Goal: Task Accomplishment & Management: Complete application form

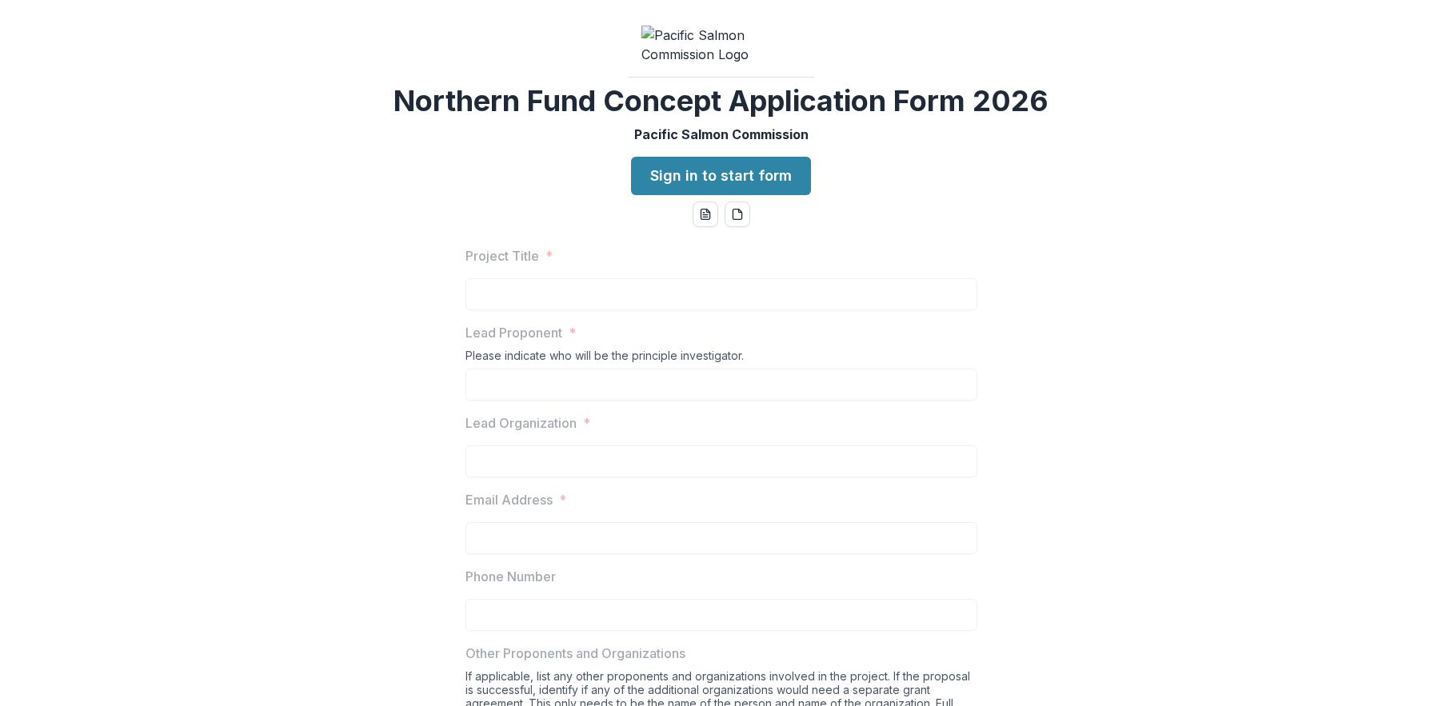
scroll to position [10, 0]
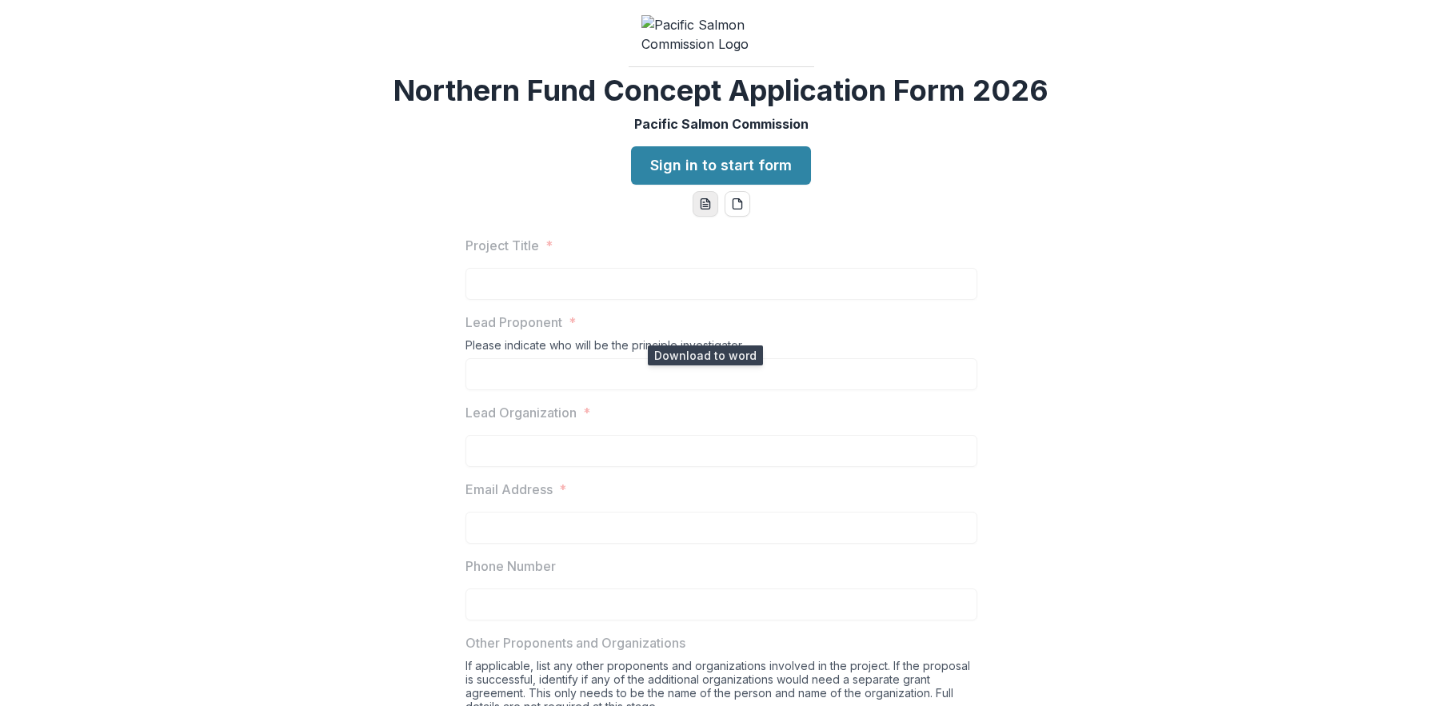
click at [706, 210] on icon "word-download" at bounding box center [705, 204] width 13 height 13
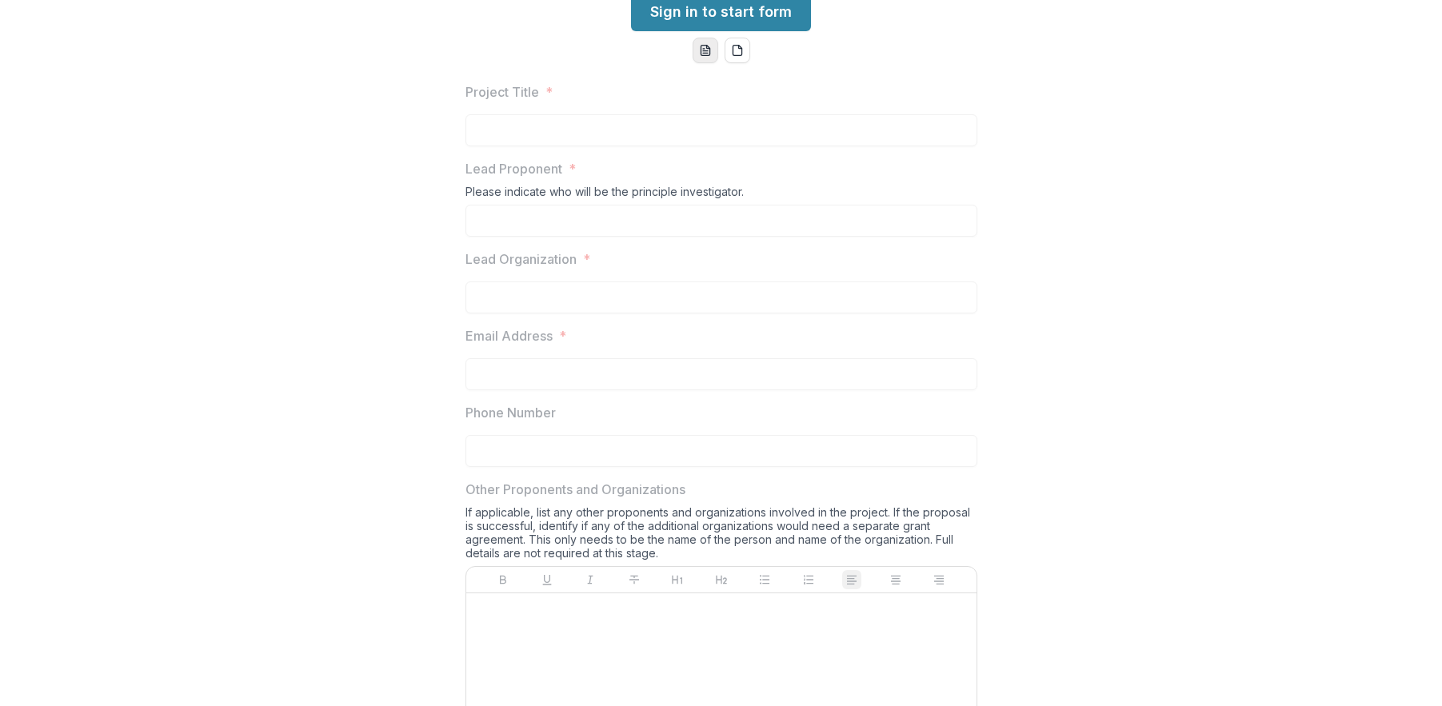
scroll to position [154, 0]
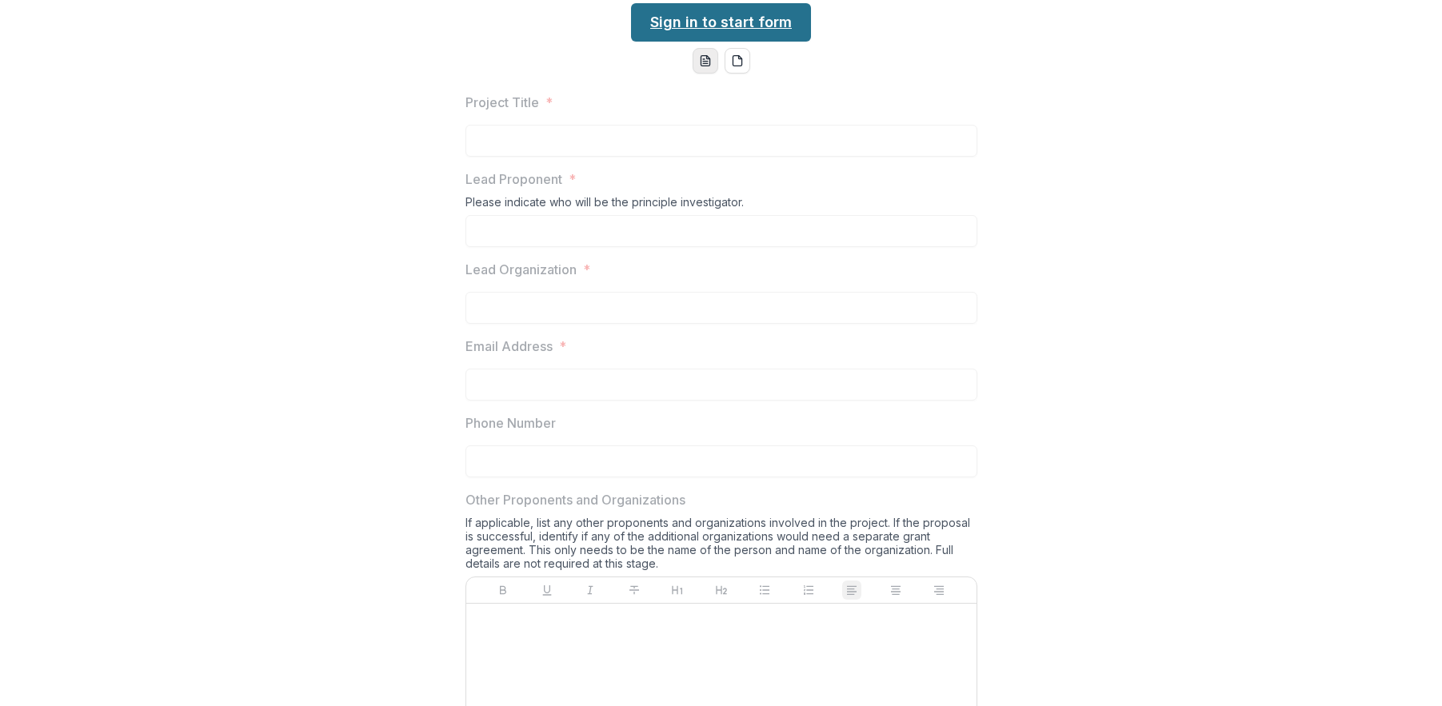
click at [738, 42] on link "Sign in to start form" at bounding box center [721, 22] width 180 height 38
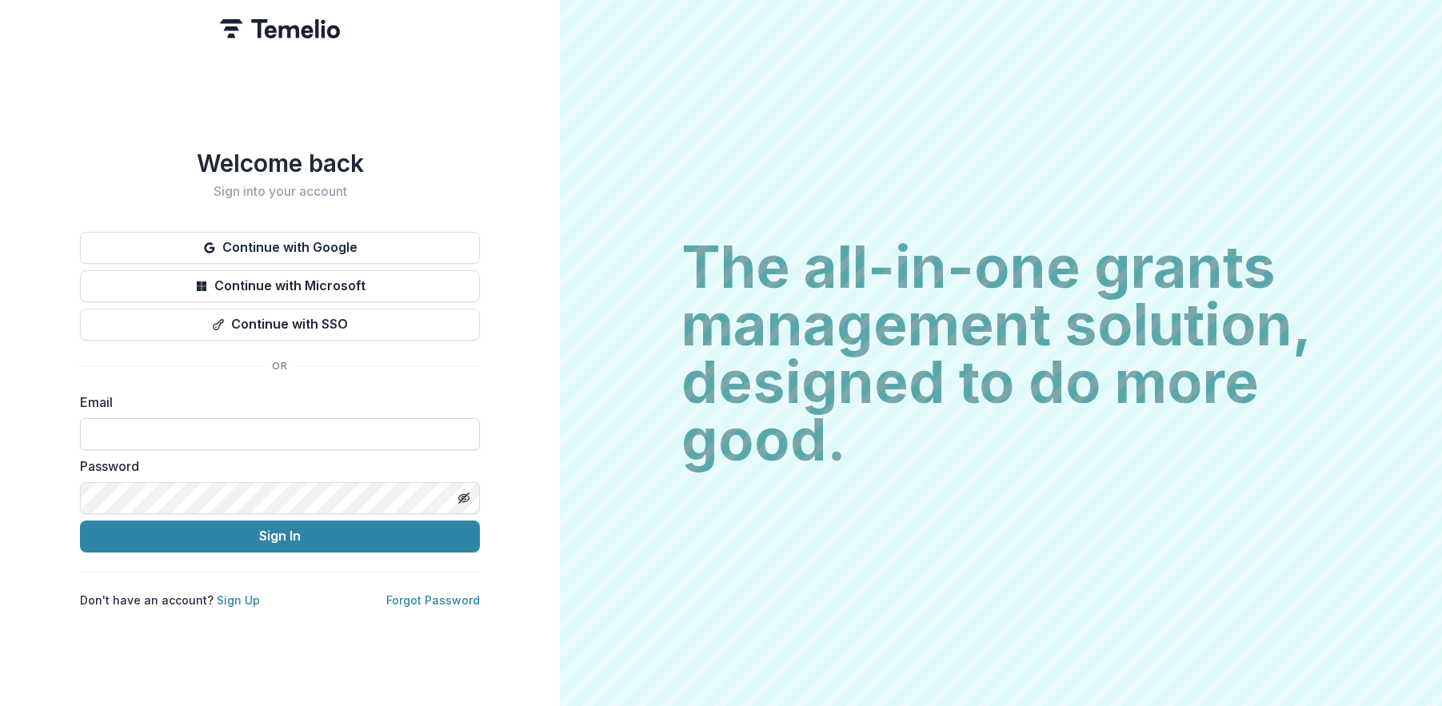
click at [223, 431] on input at bounding box center [280, 434] width 400 height 32
drag, startPoint x: 354, startPoint y: 431, endPoint x: 74, endPoint y: 422, distance: 280.2
click at [74, 422] on div "**********" at bounding box center [280, 353] width 560 height 706
type input "**********"
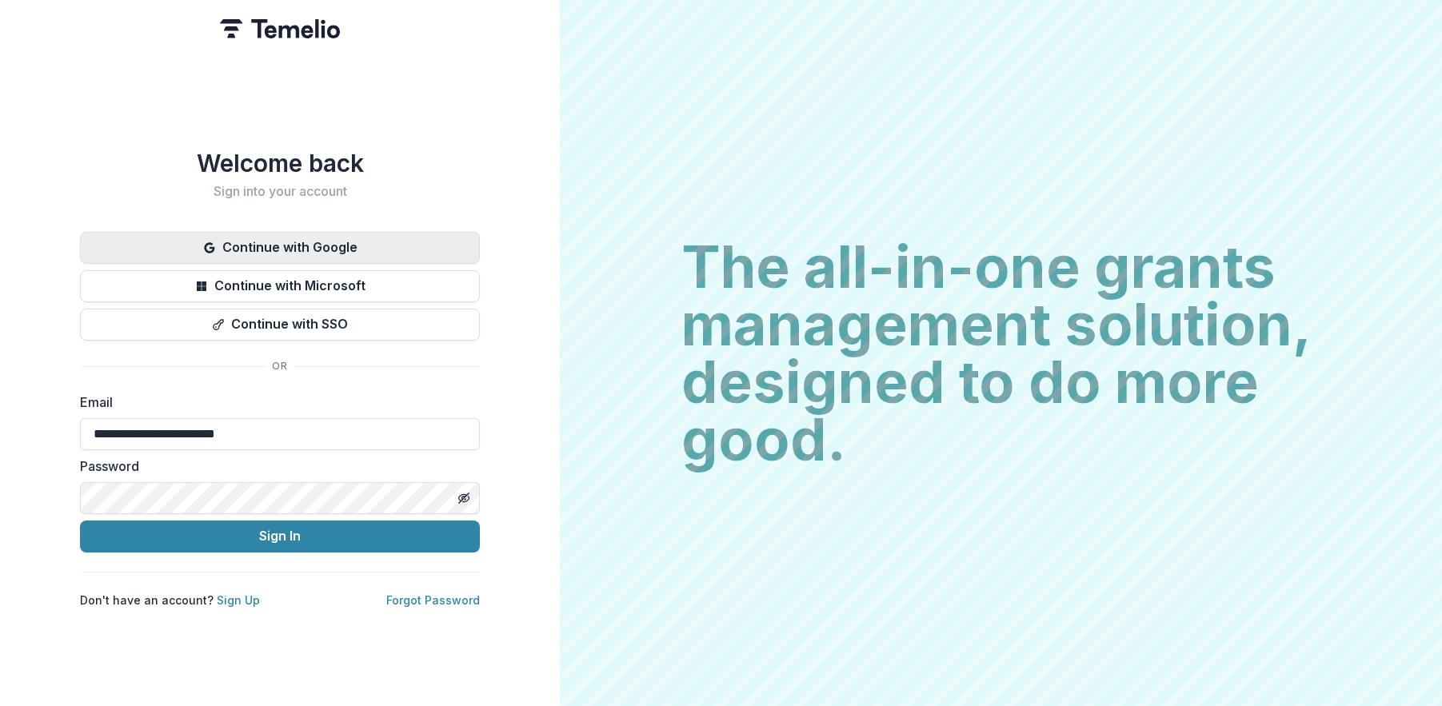
click at [288, 238] on button "Continue with Google" at bounding box center [280, 248] width 400 height 32
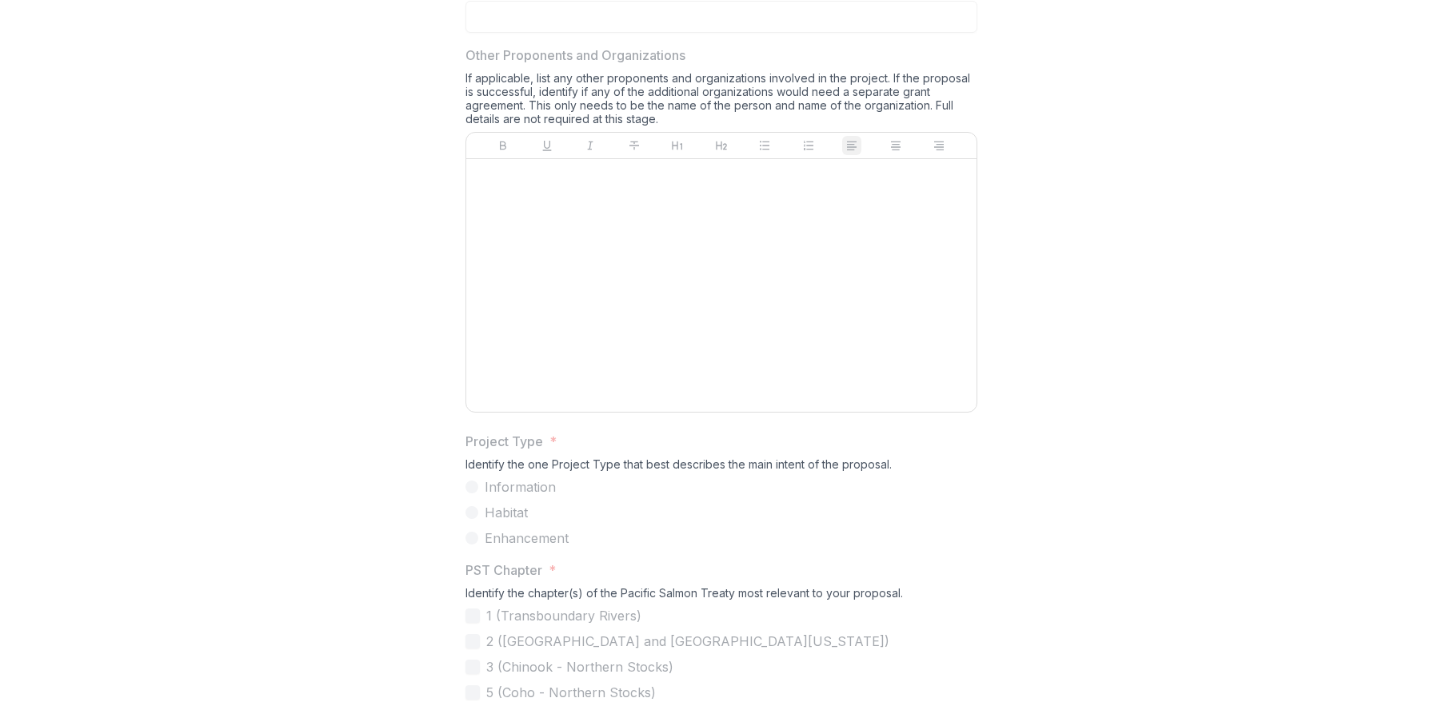
scroll to position [769, 0]
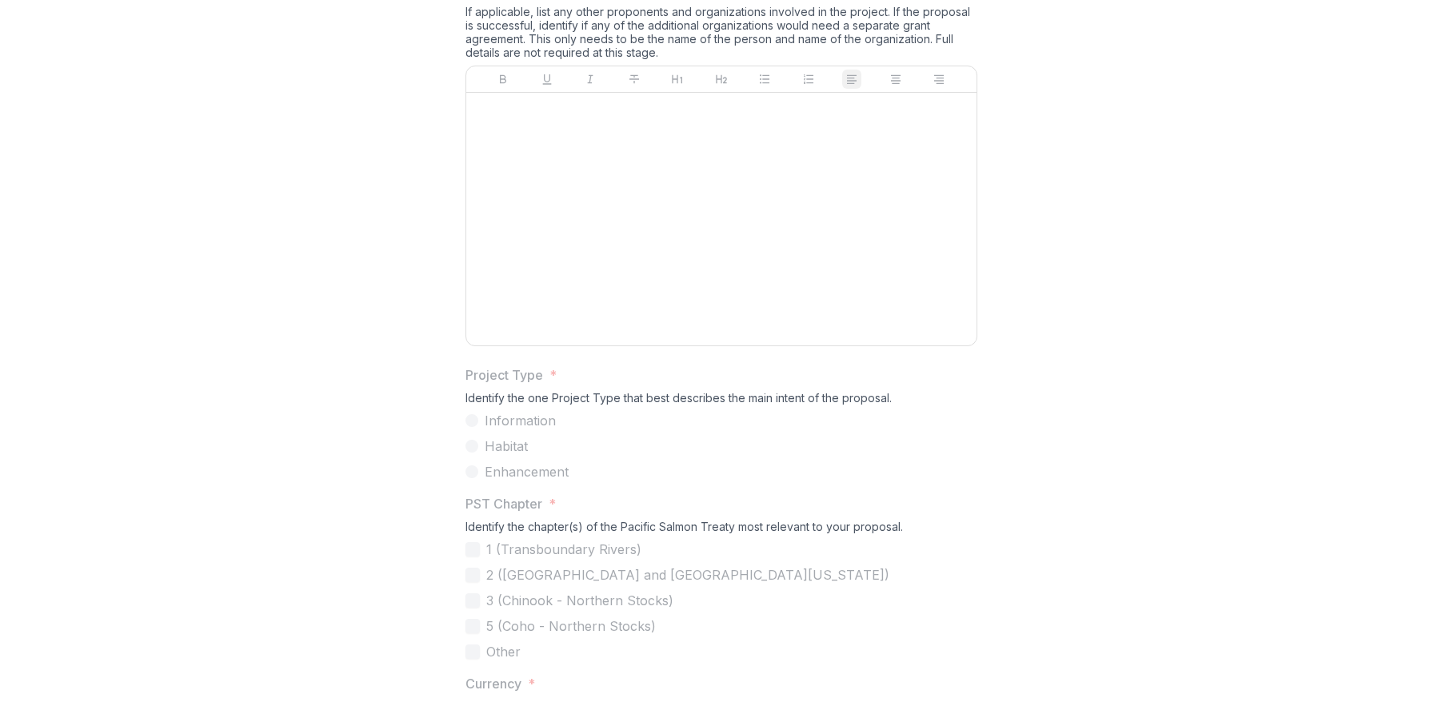
click at [782, 263] on div at bounding box center [722, 219] width 498 height 240
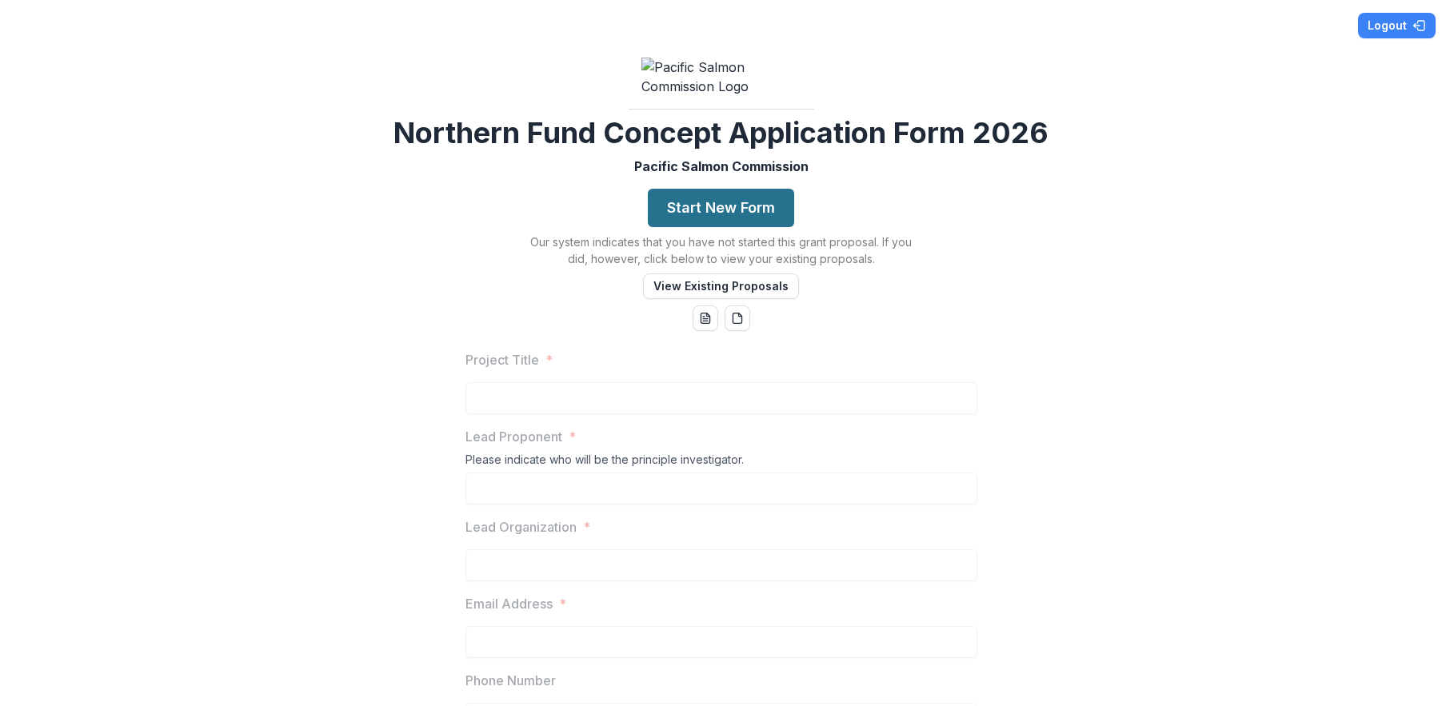
scroll to position [65, 0]
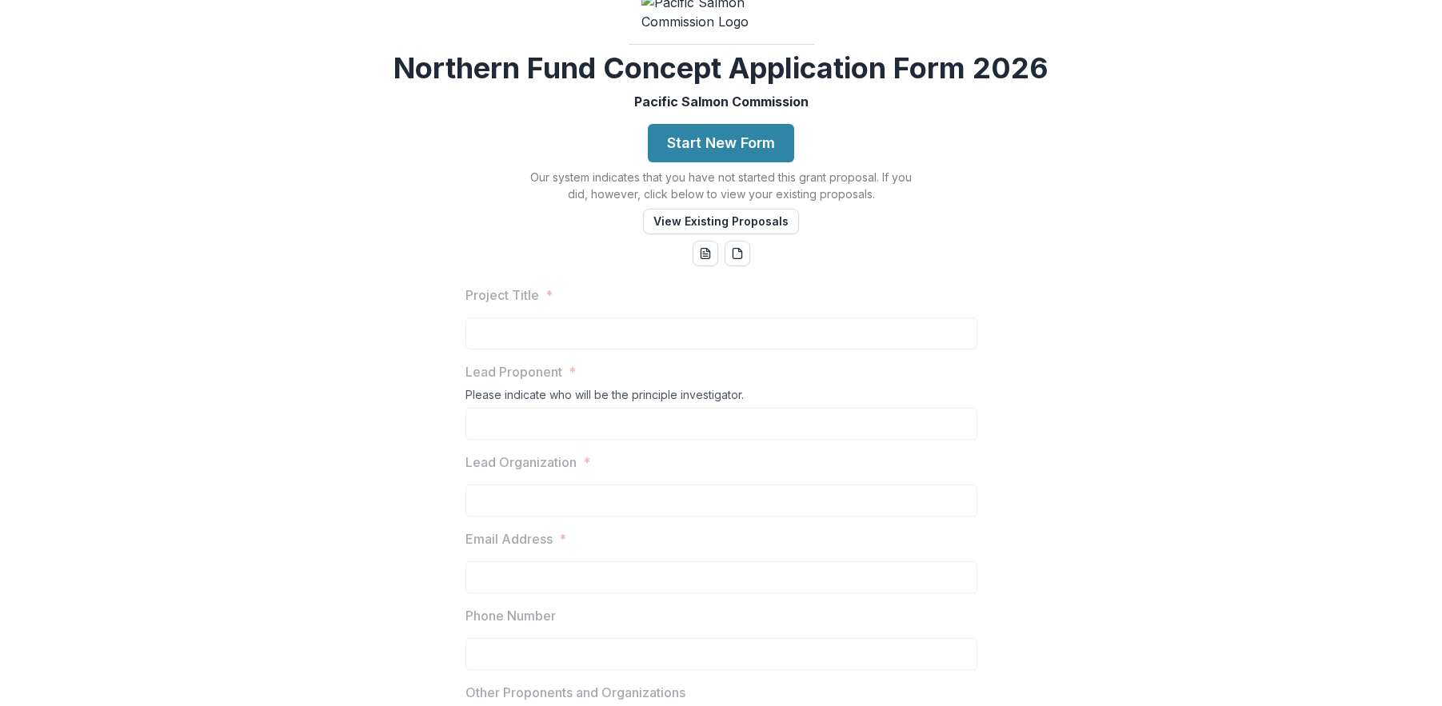
click at [924, 386] on div "Logout Northern Fund Concept Application Form 2026 Pacific Salmon Commission St…" at bounding box center [721, 353] width 1442 height 706
click at [760, 162] on button "Start New Form" at bounding box center [721, 143] width 146 height 38
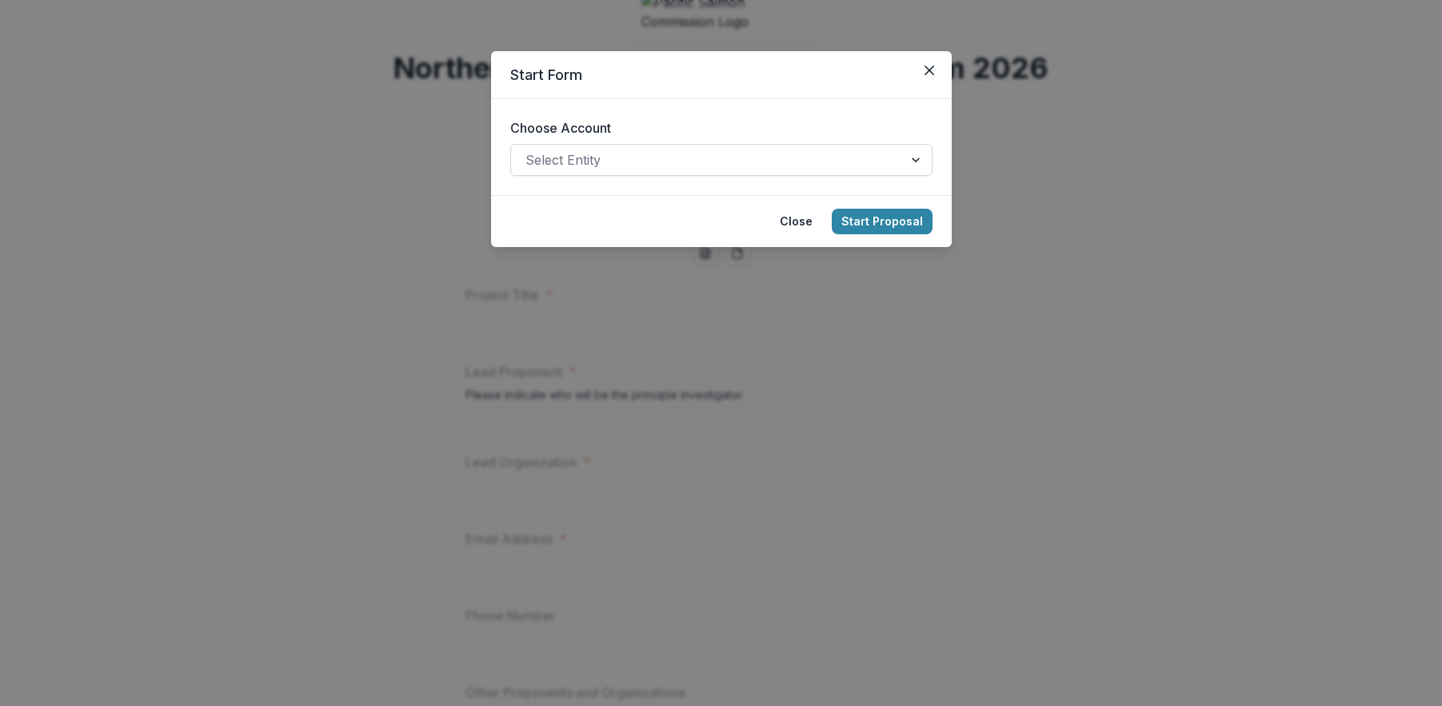
click at [916, 158] on div at bounding box center [917, 160] width 29 height 30
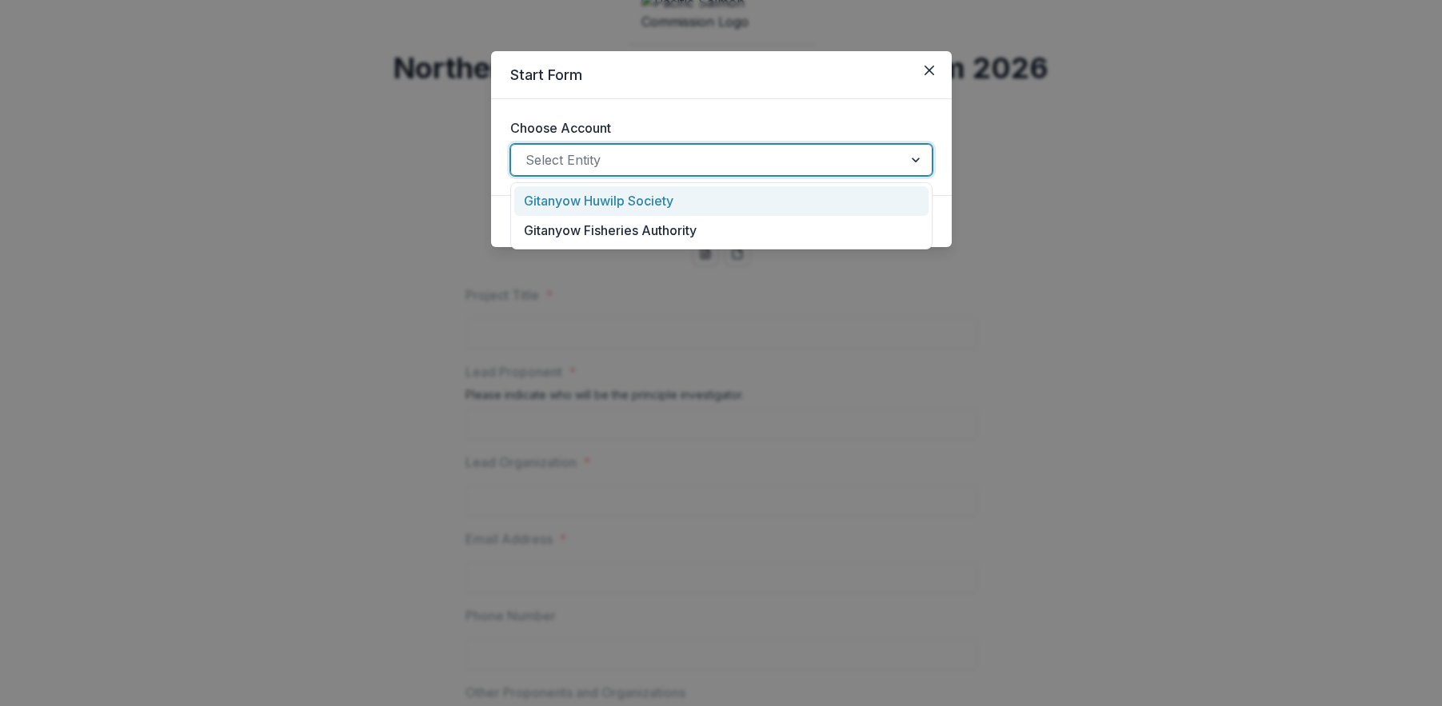
click at [683, 208] on div "Gitanyow Huwilp Society" at bounding box center [721, 201] width 414 height 30
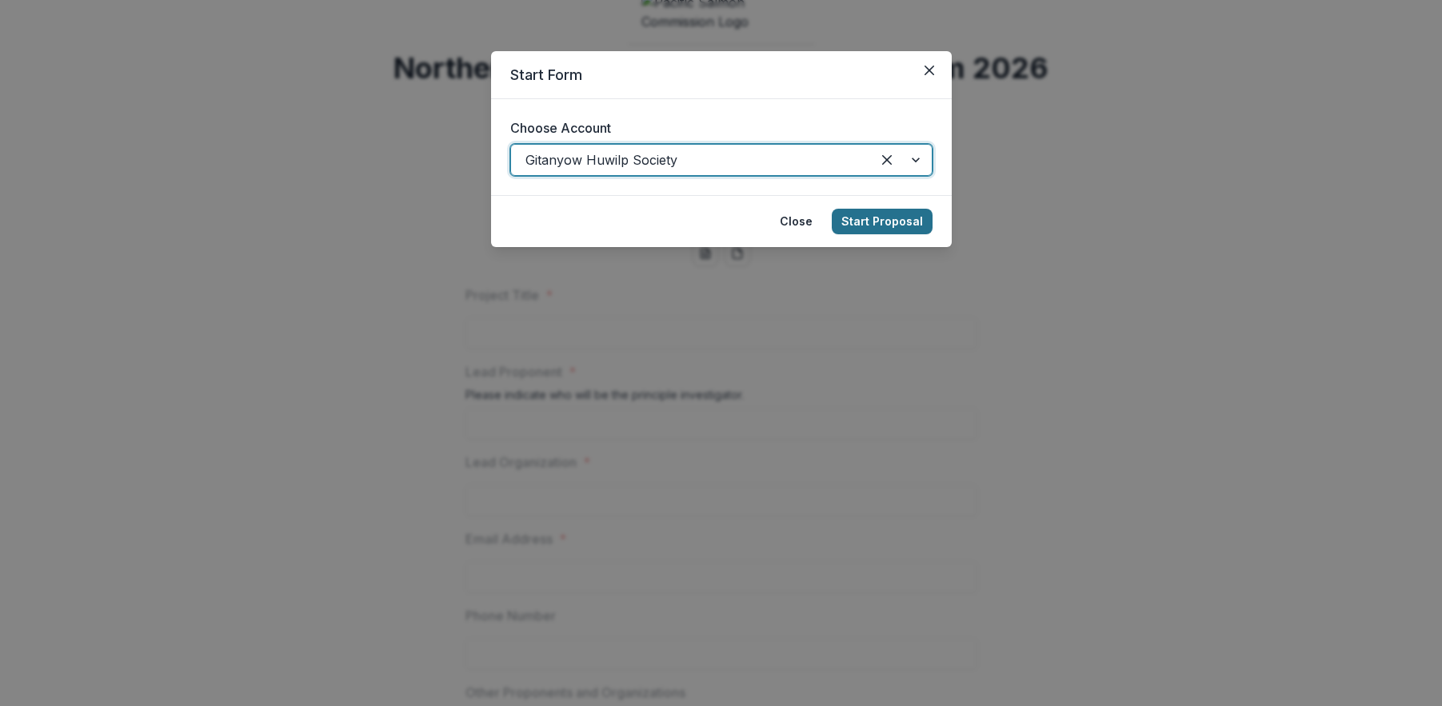
click at [883, 227] on button "Start Proposal" at bounding box center [882, 222] width 101 height 26
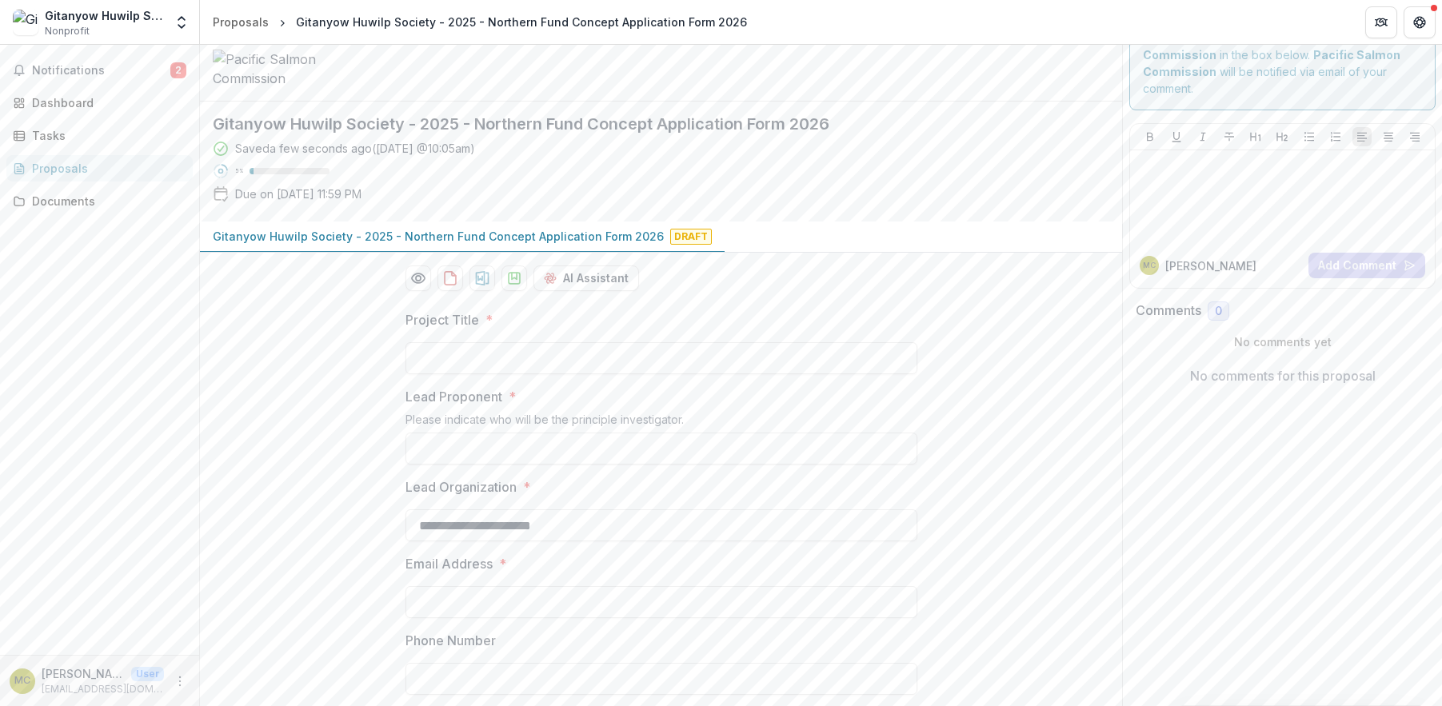
scroll to position [62, 0]
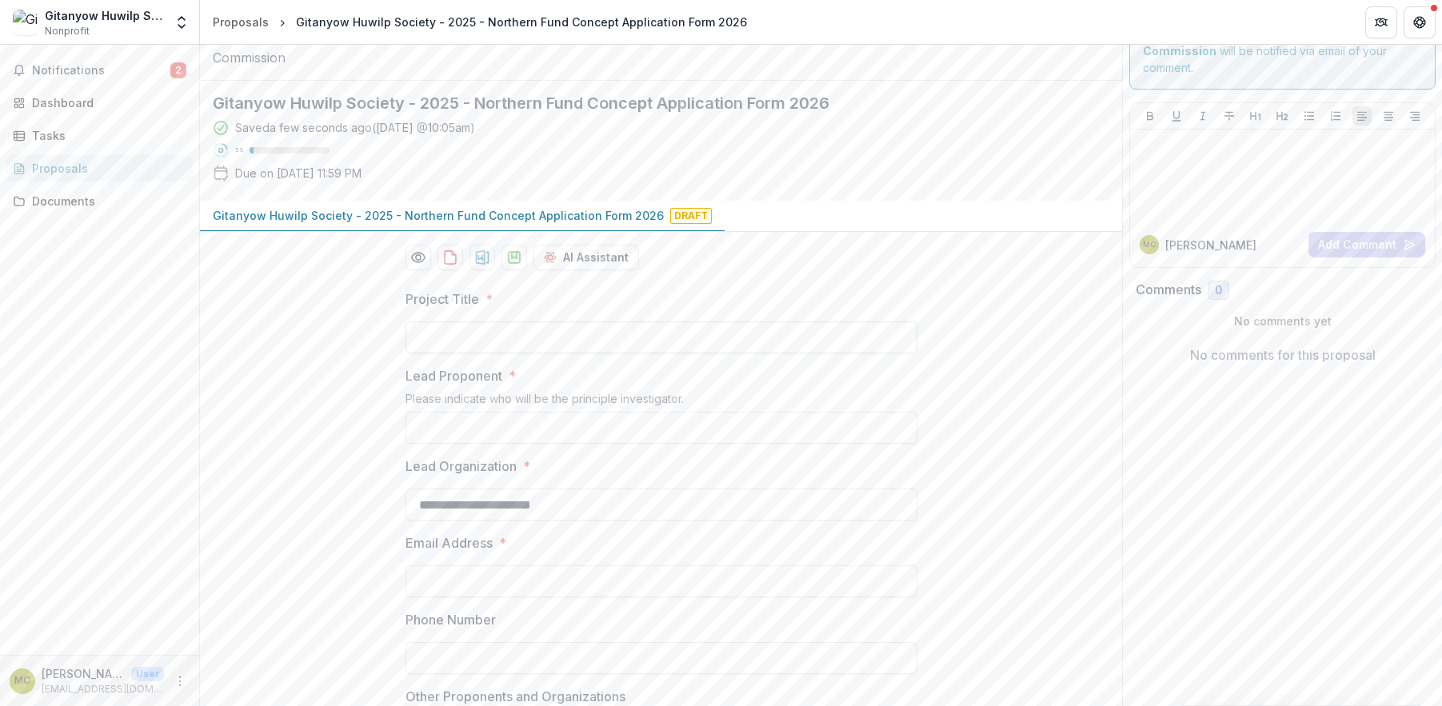
click at [602, 354] on input "Project Title *" at bounding box center [662, 338] width 512 height 32
type input "**********"
click at [490, 444] on input "Lead Proponent *" at bounding box center [662, 428] width 512 height 32
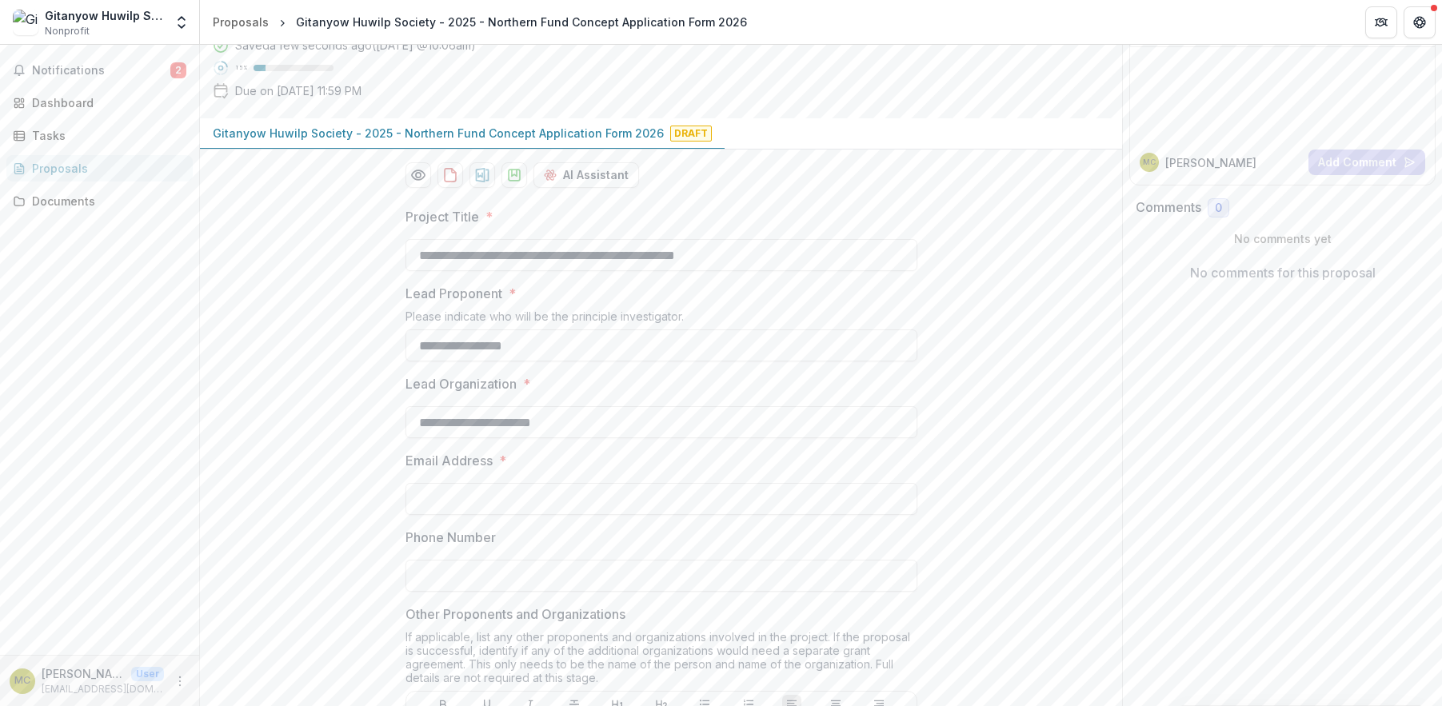
scroll to position [155, 0]
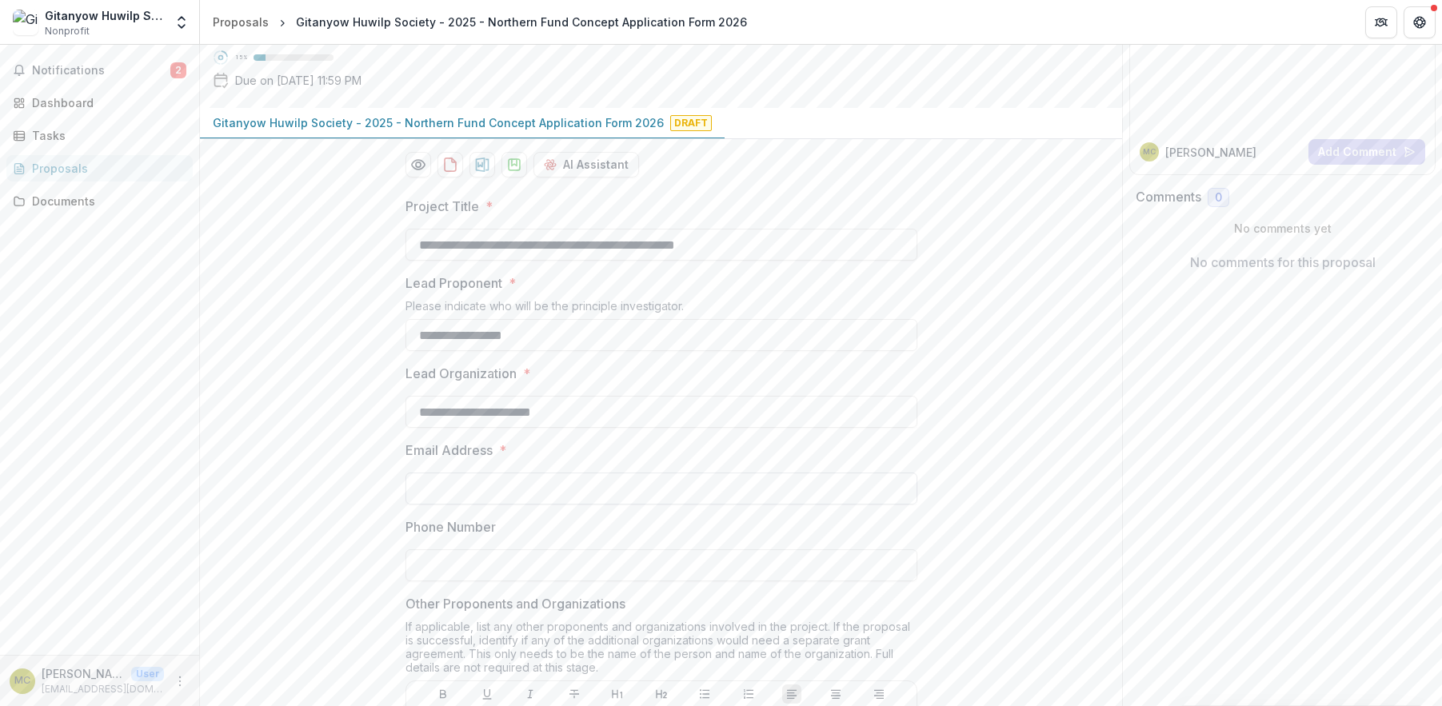
type input "**********"
click at [506, 505] on input "Email Address *" at bounding box center [662, 489] width 512 height 32
type input "**********"
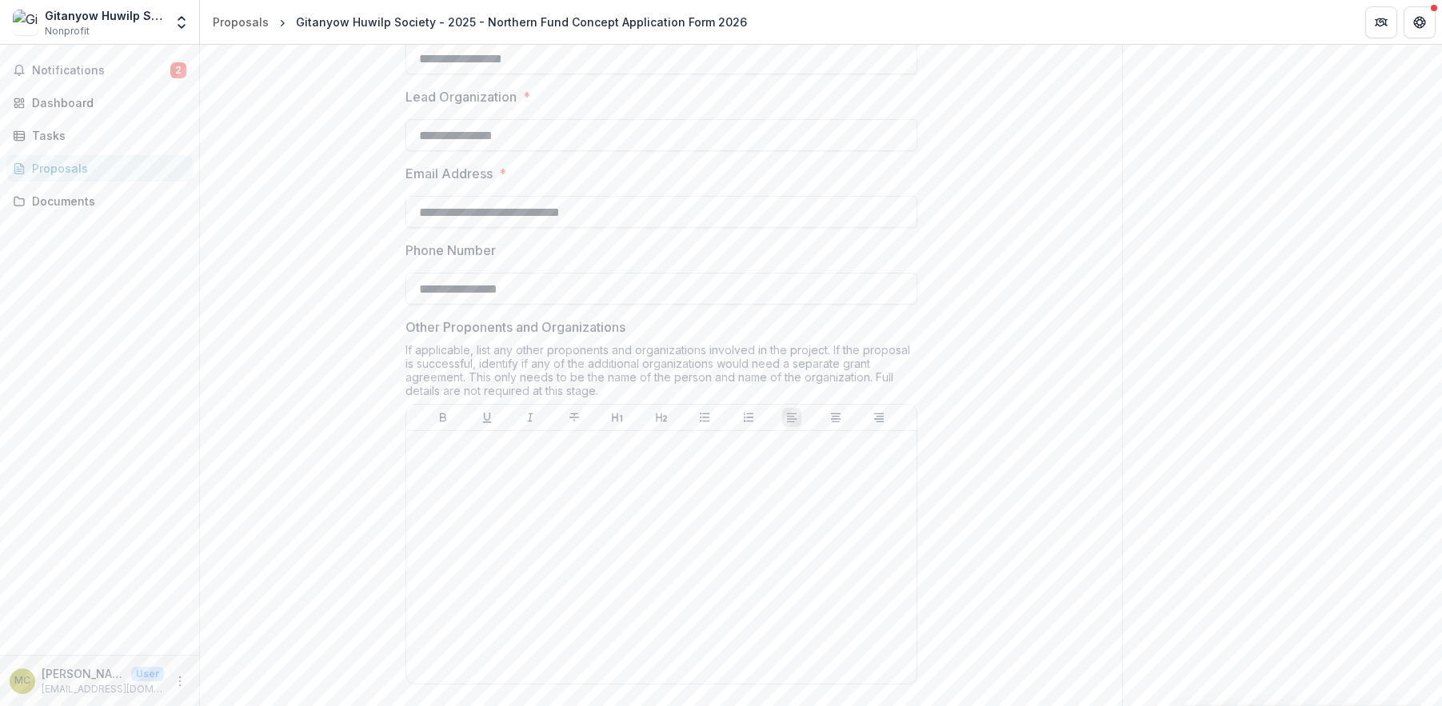
scroll to position [442, 0]
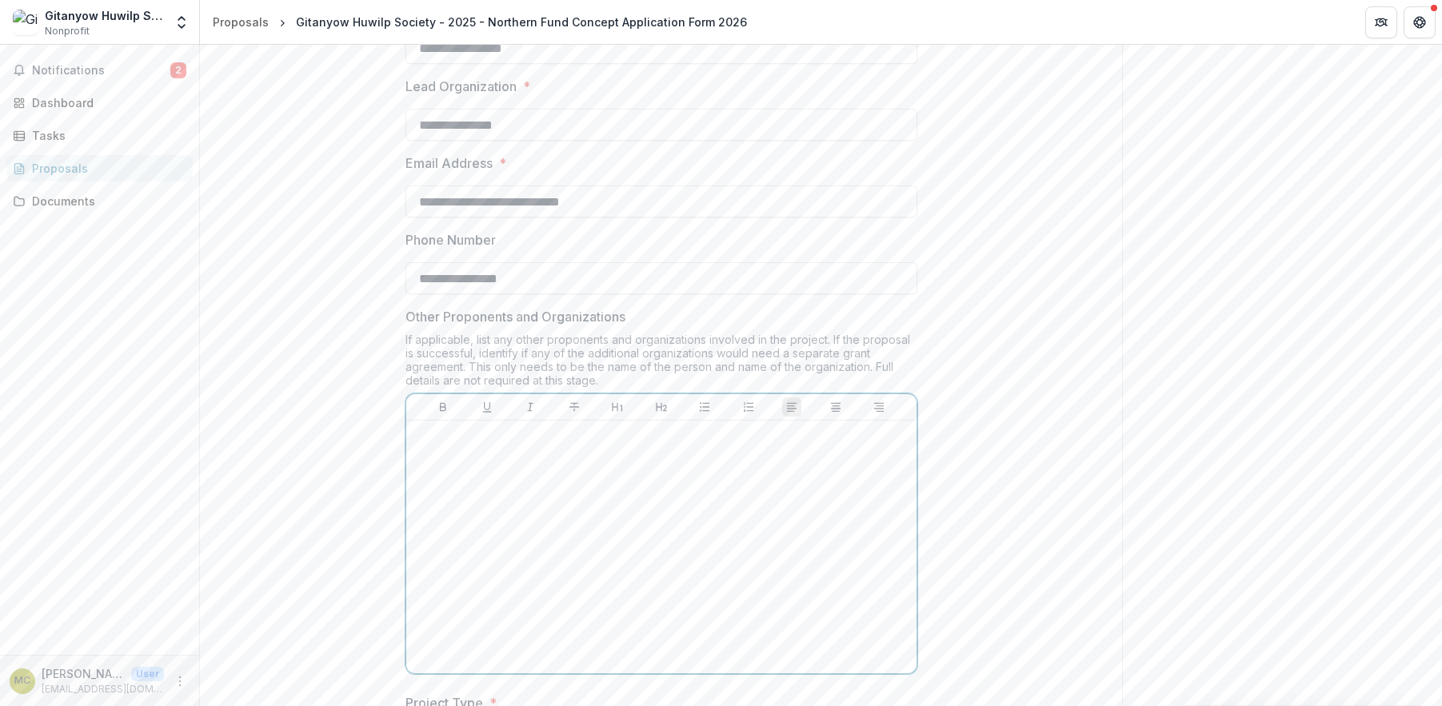
click at [543, 568] on div at bounding box center [662, 547] width 498 height 240
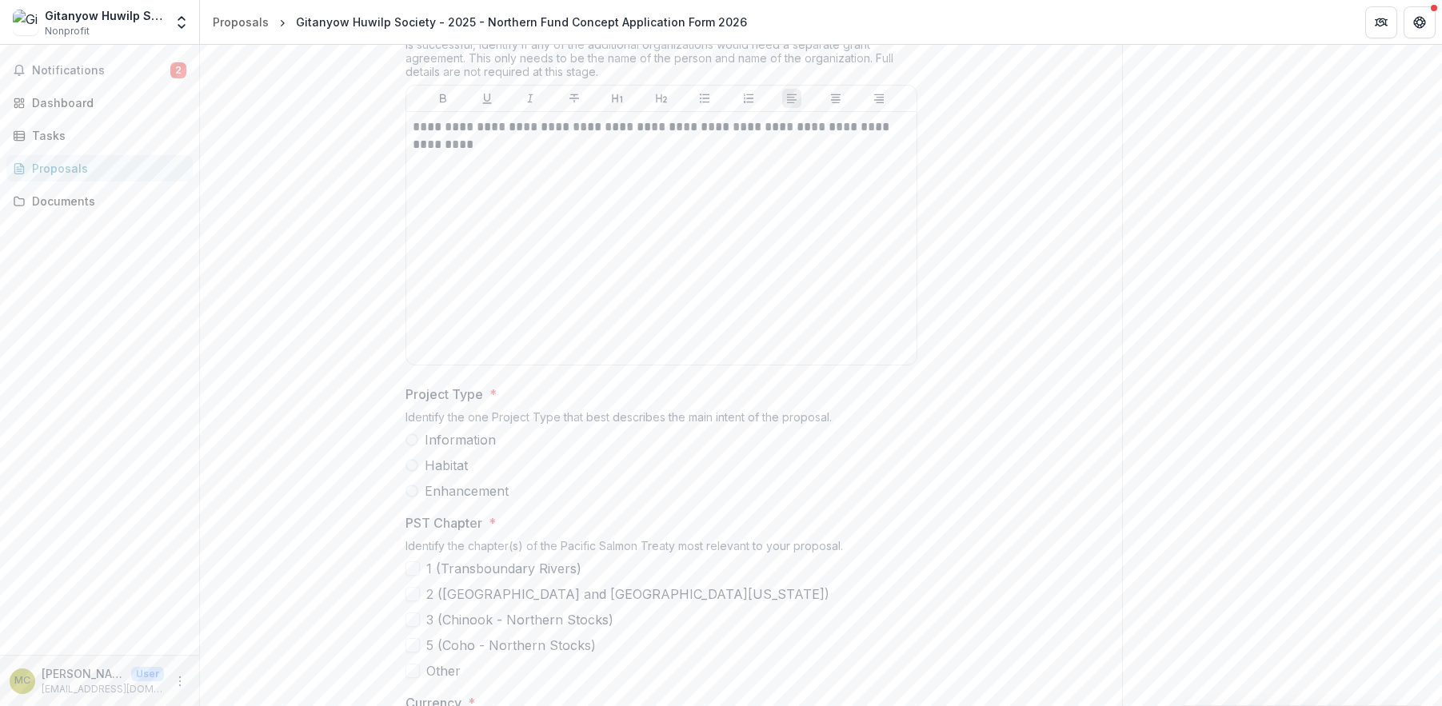
scroll to position [762, 0]
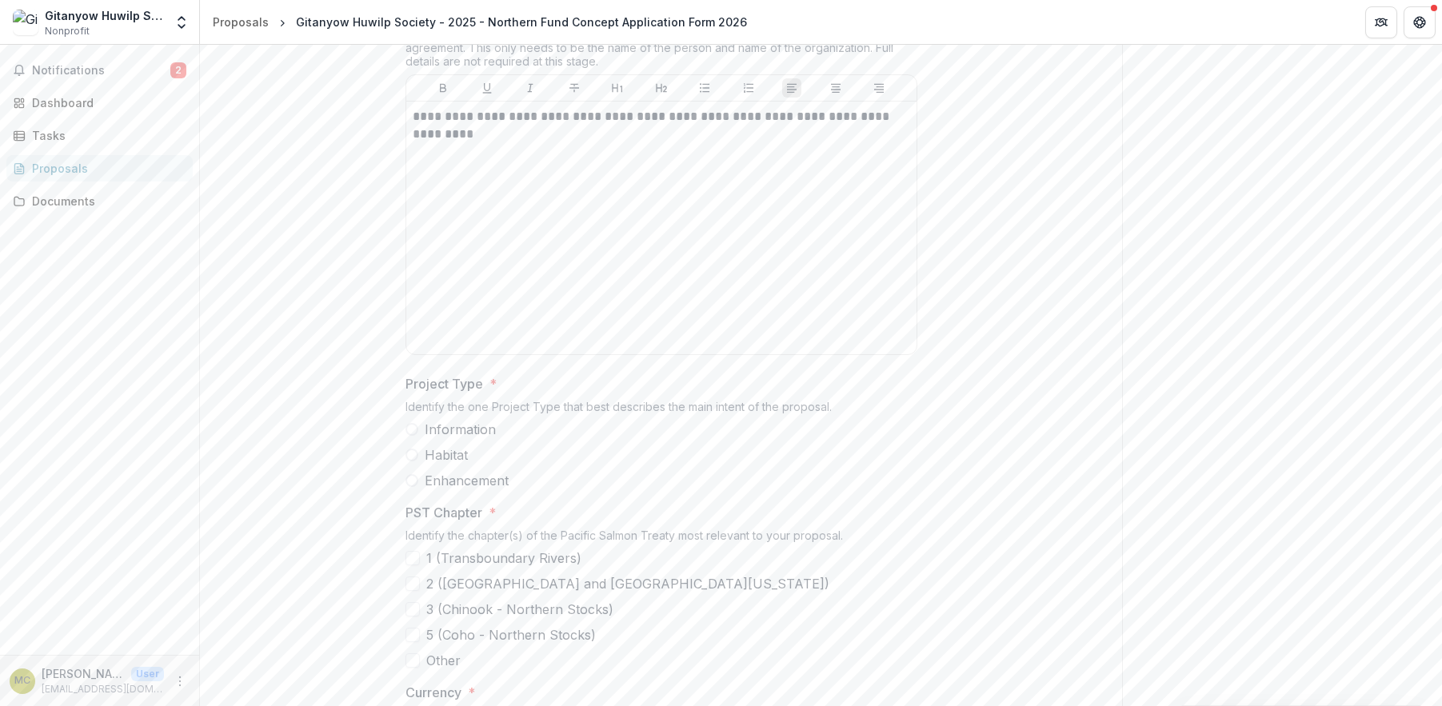
click at [409, 436] on span at bounding box center [412, 429] width 13 height 13
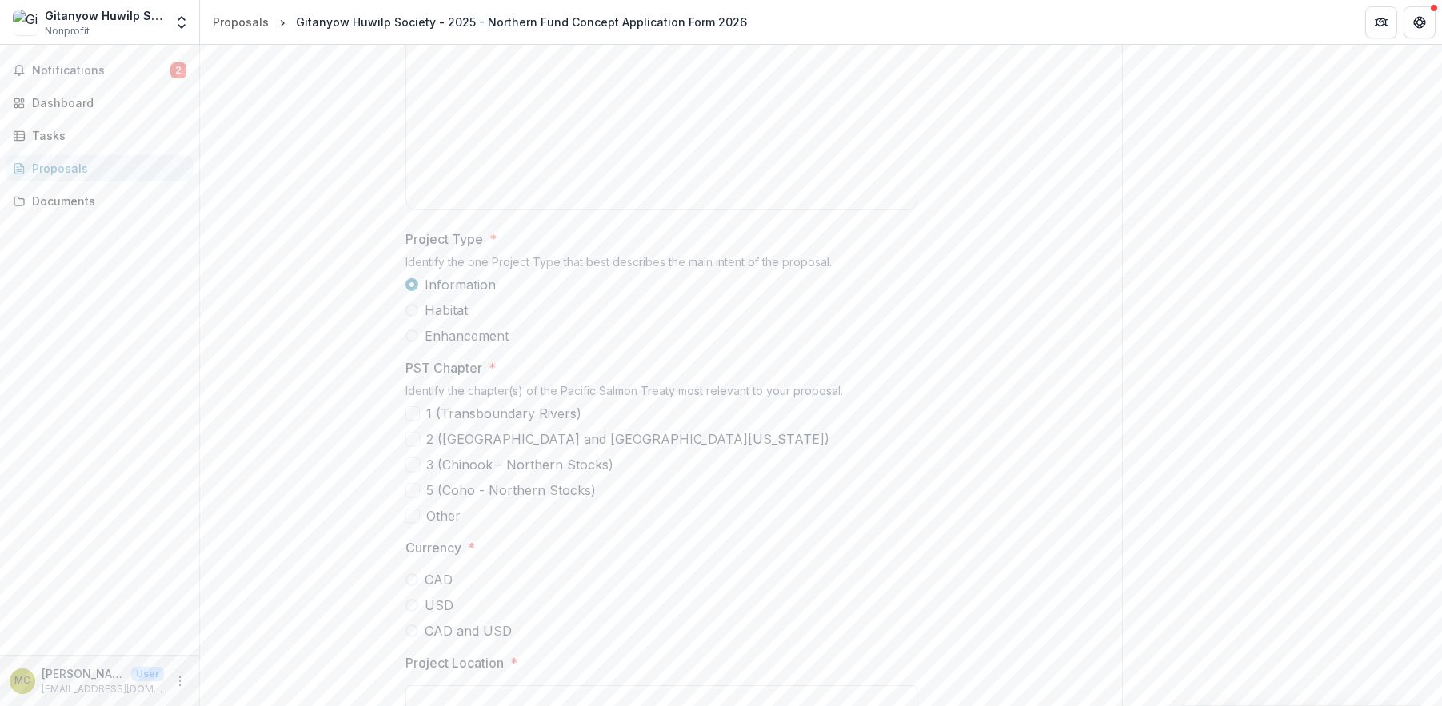
scroll to position [917, 0]
click at [411, 436] on span at bounding box center [413, 429] width 14 height 14
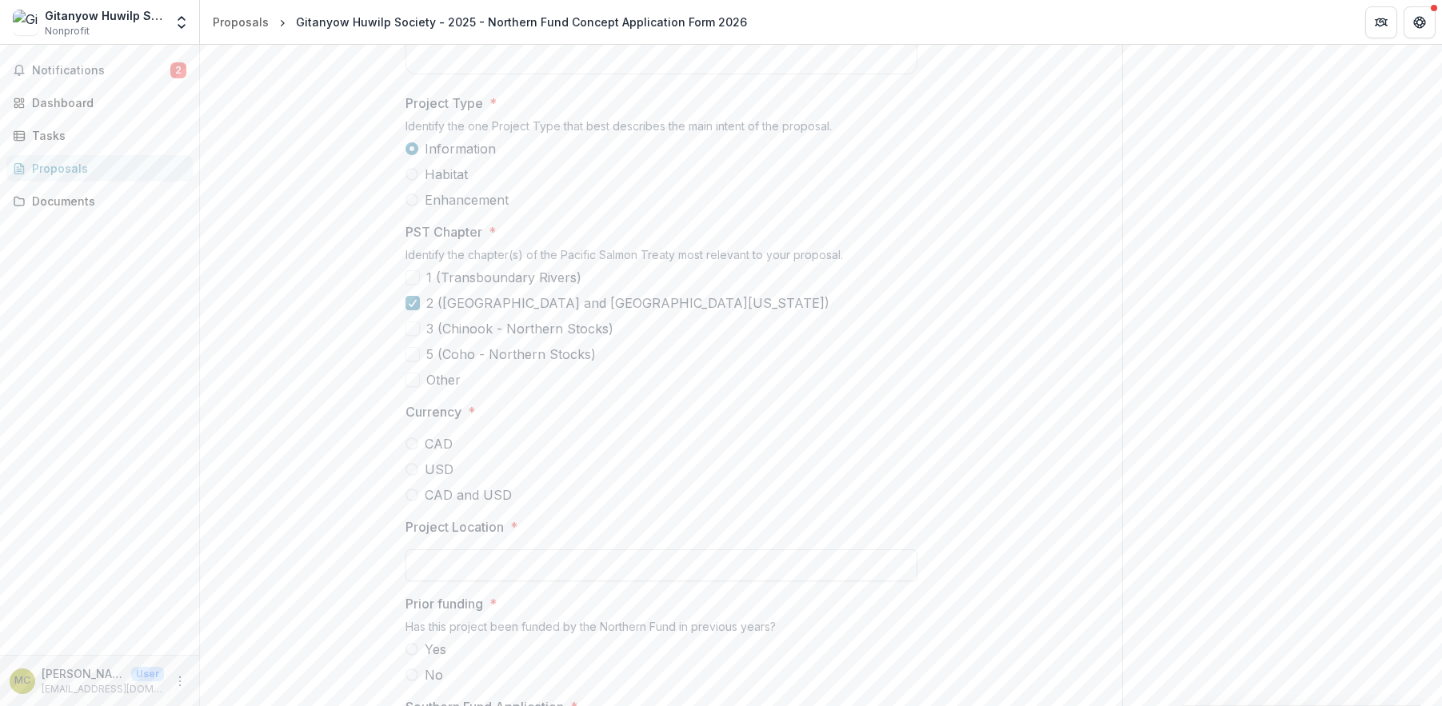
scroll to position [1053, 0]
click at [409, 440] on span at bounding box center [412, 433] width 13 height 13
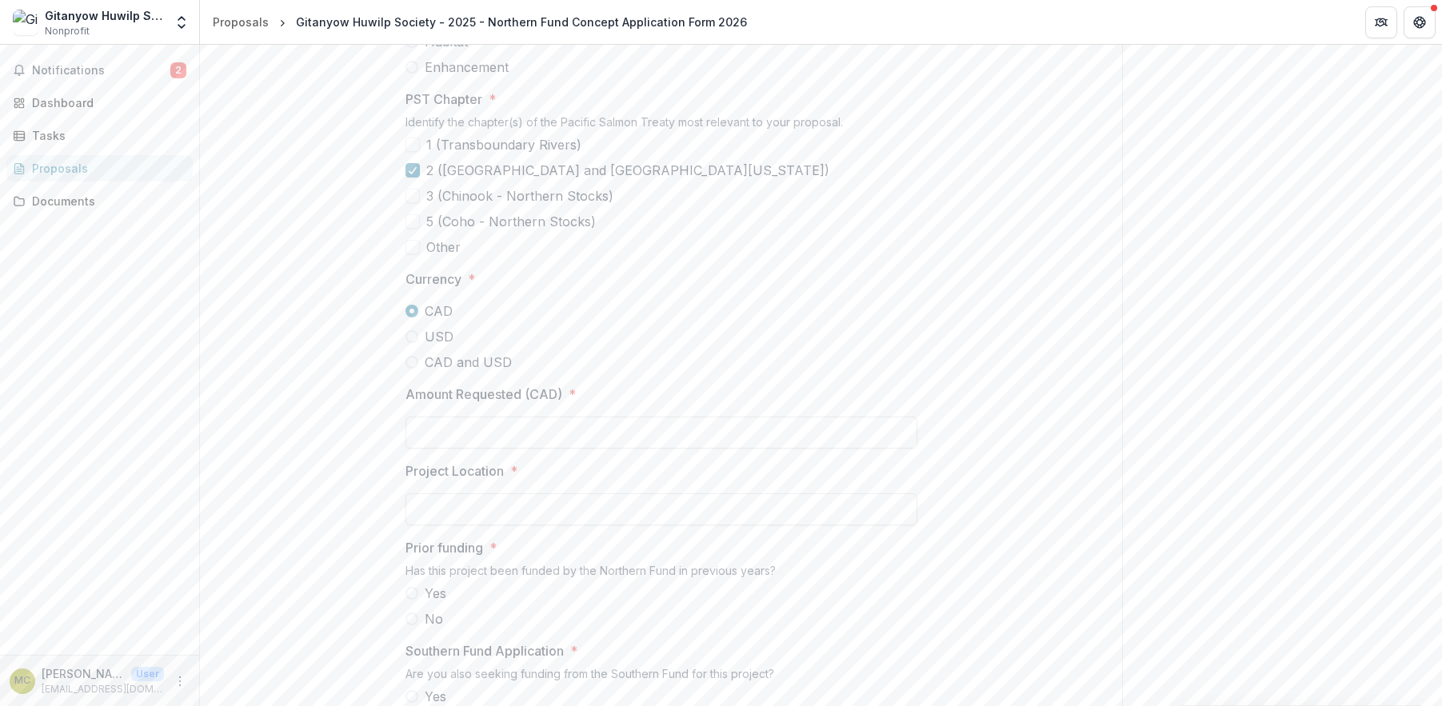
scroll to position [1186, 0]
